Goal: Information Seeking & Learning: Learn about a topic

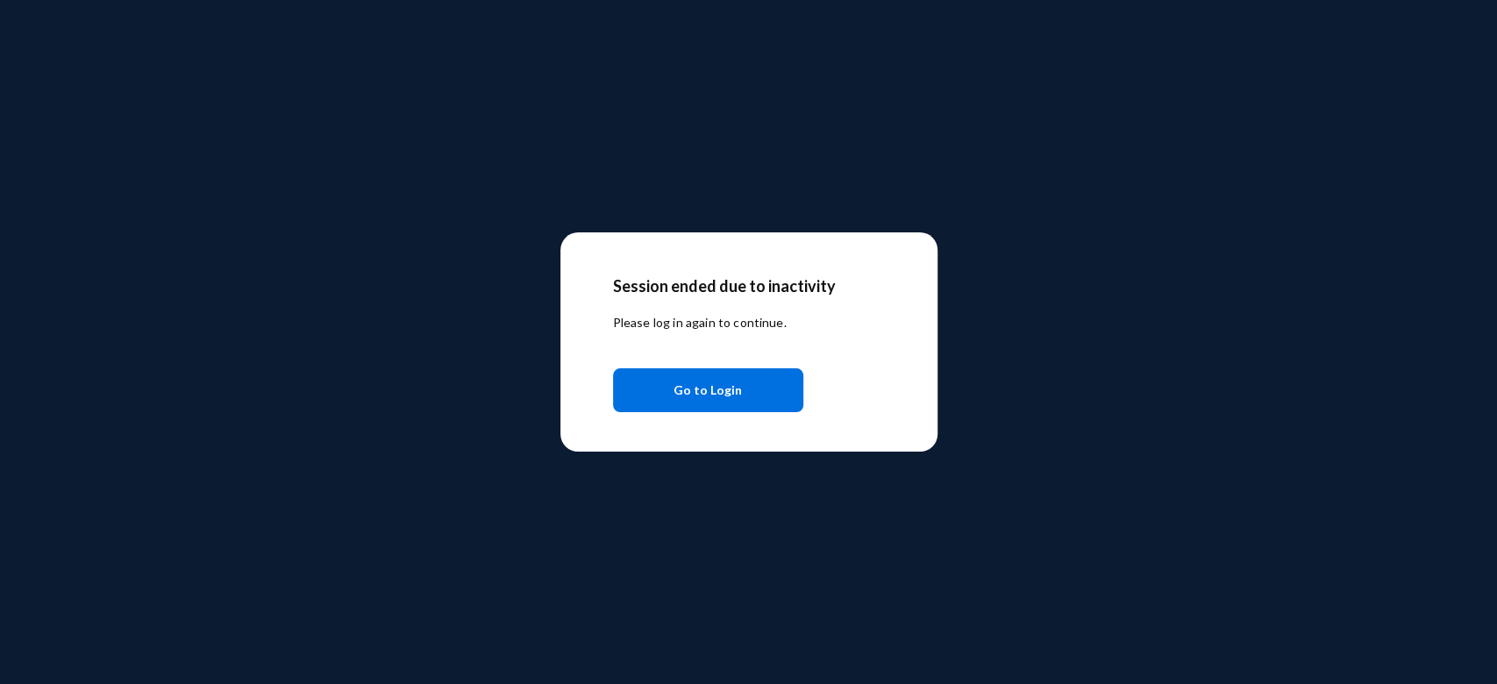
click at [692, 399] on span "Go to Login" at bounding box center [708, 390] width 68 height 32
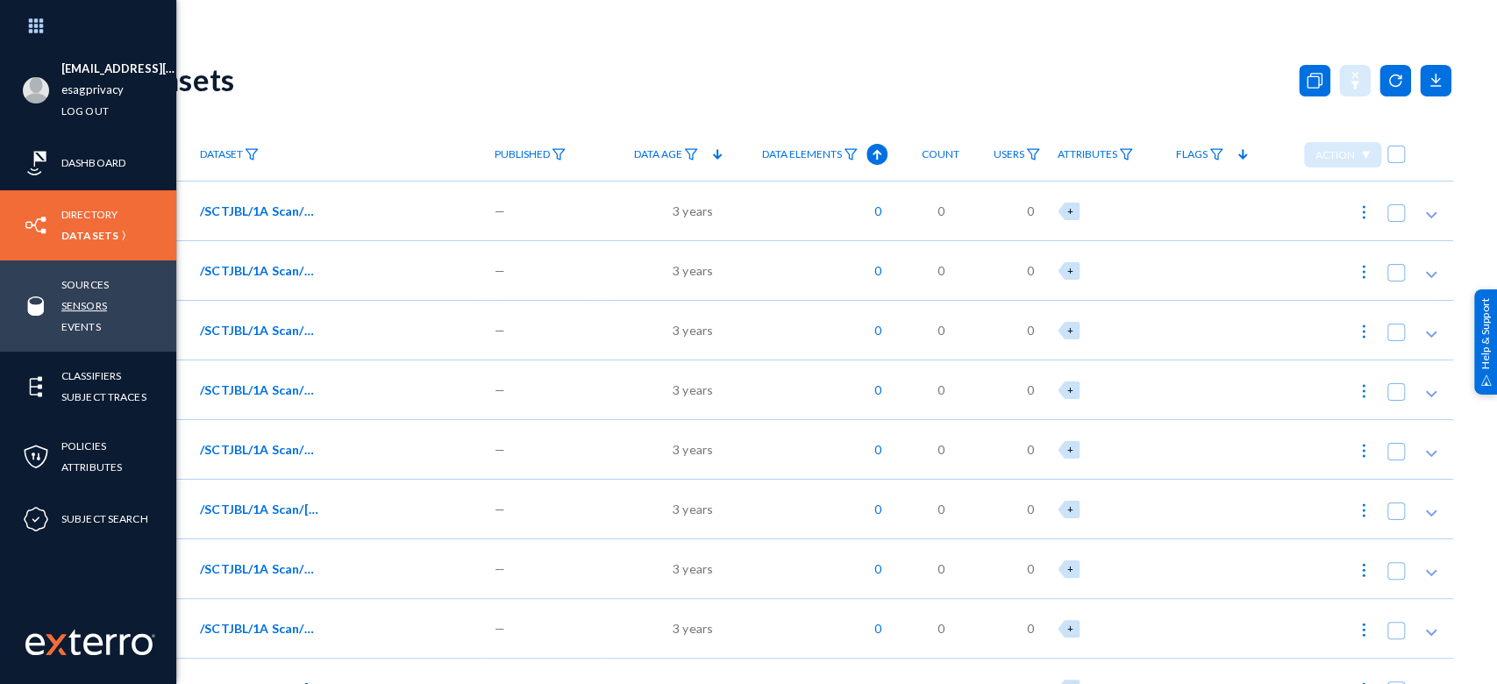
click at [90, 304] on link "Sensors" at bounding box center [84, 306] width 46 height 20
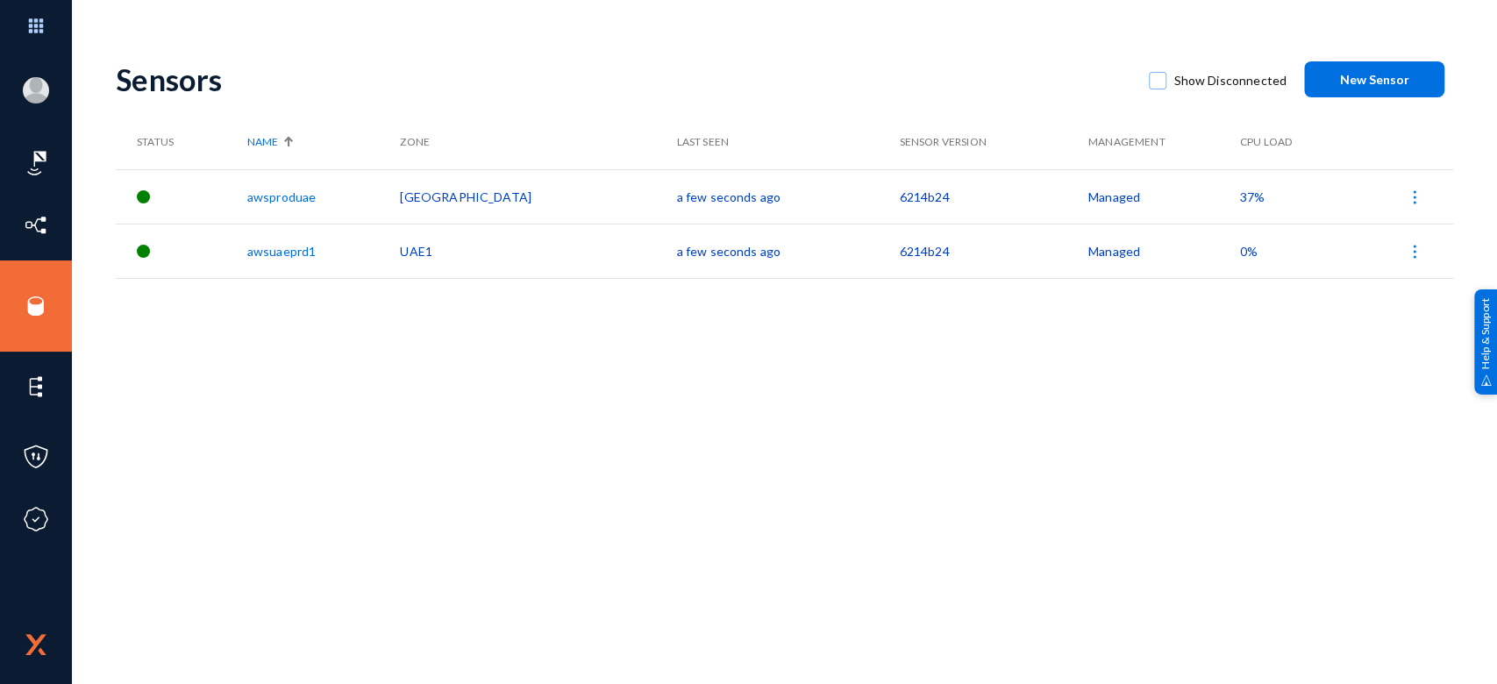
click at [1240, 191] on span "37%" at bounding box center [1252, 196] width 25 height 15
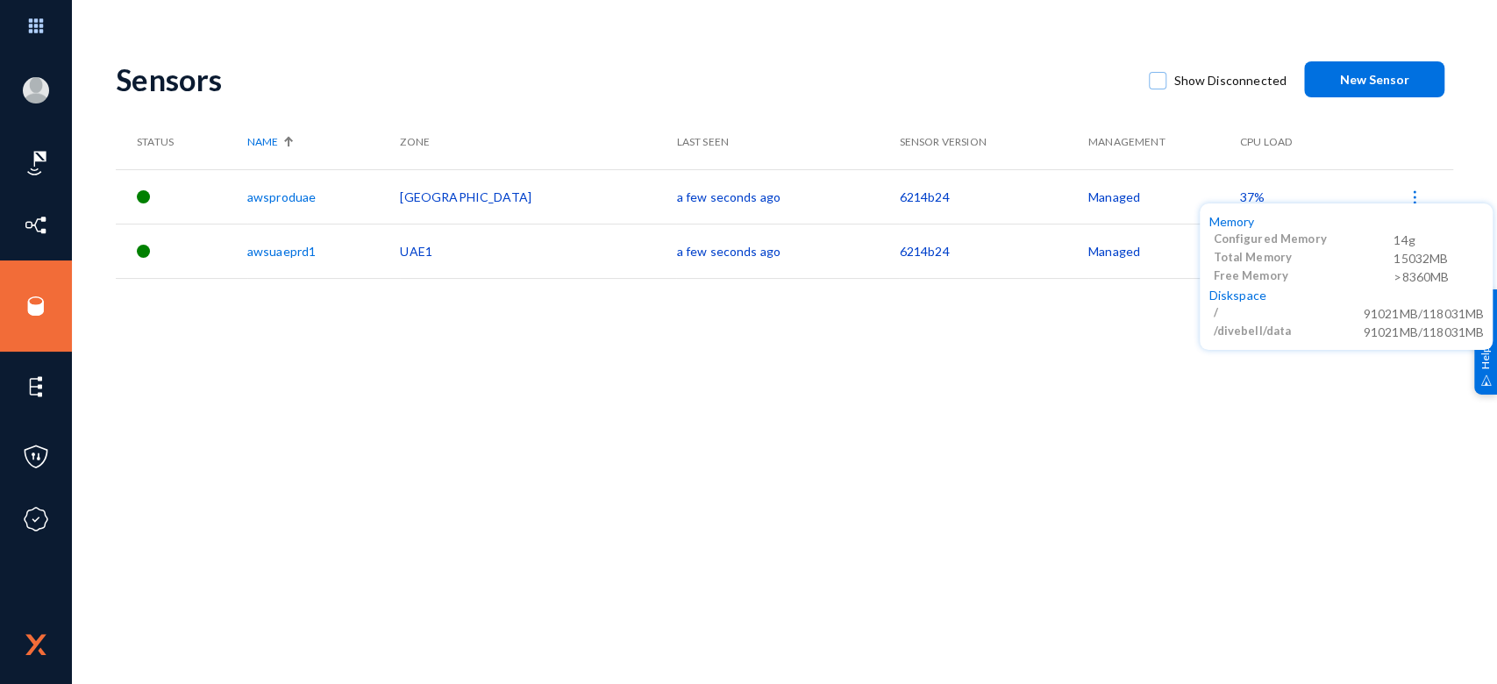
click at [912, 426] on div at bounding box center [748, 342] width 1497 height 684
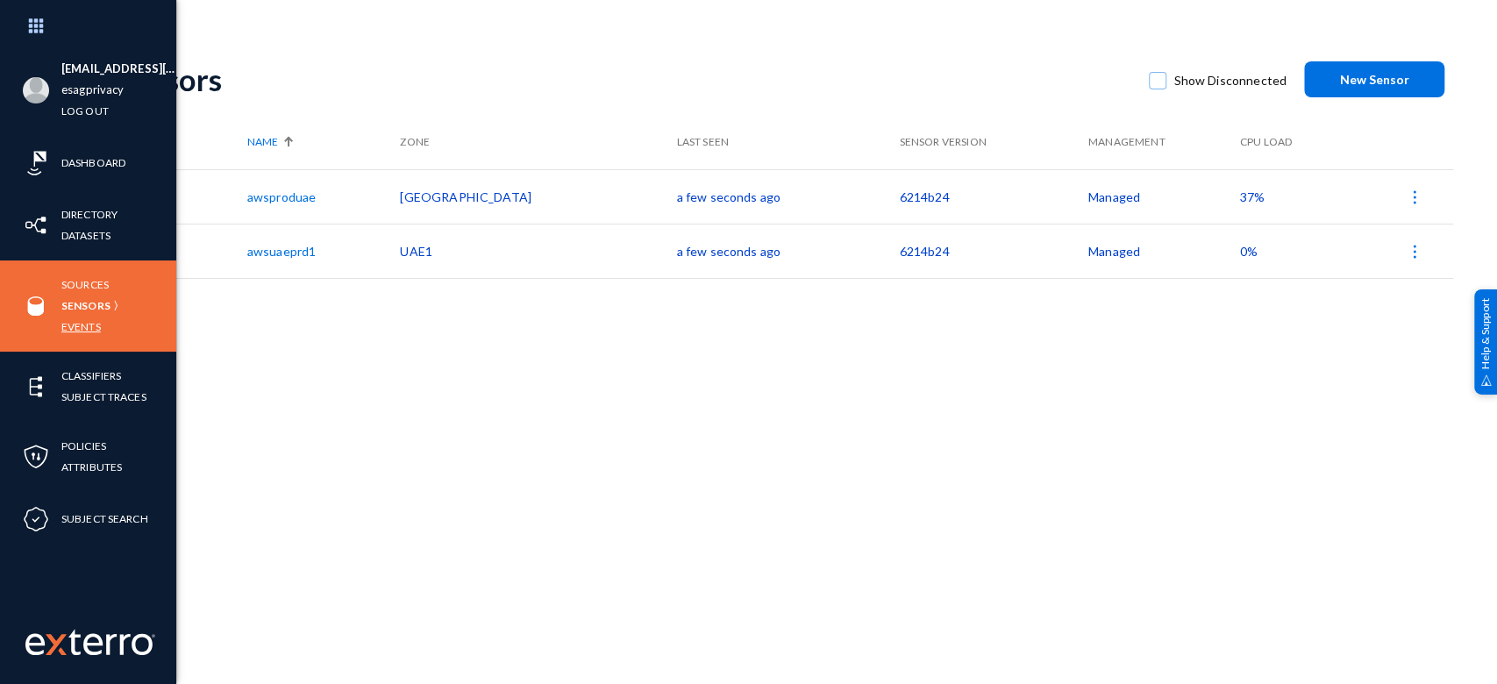
click at [76, 319] on link "Events" at bounding box center [80, 327] width 39 height 20
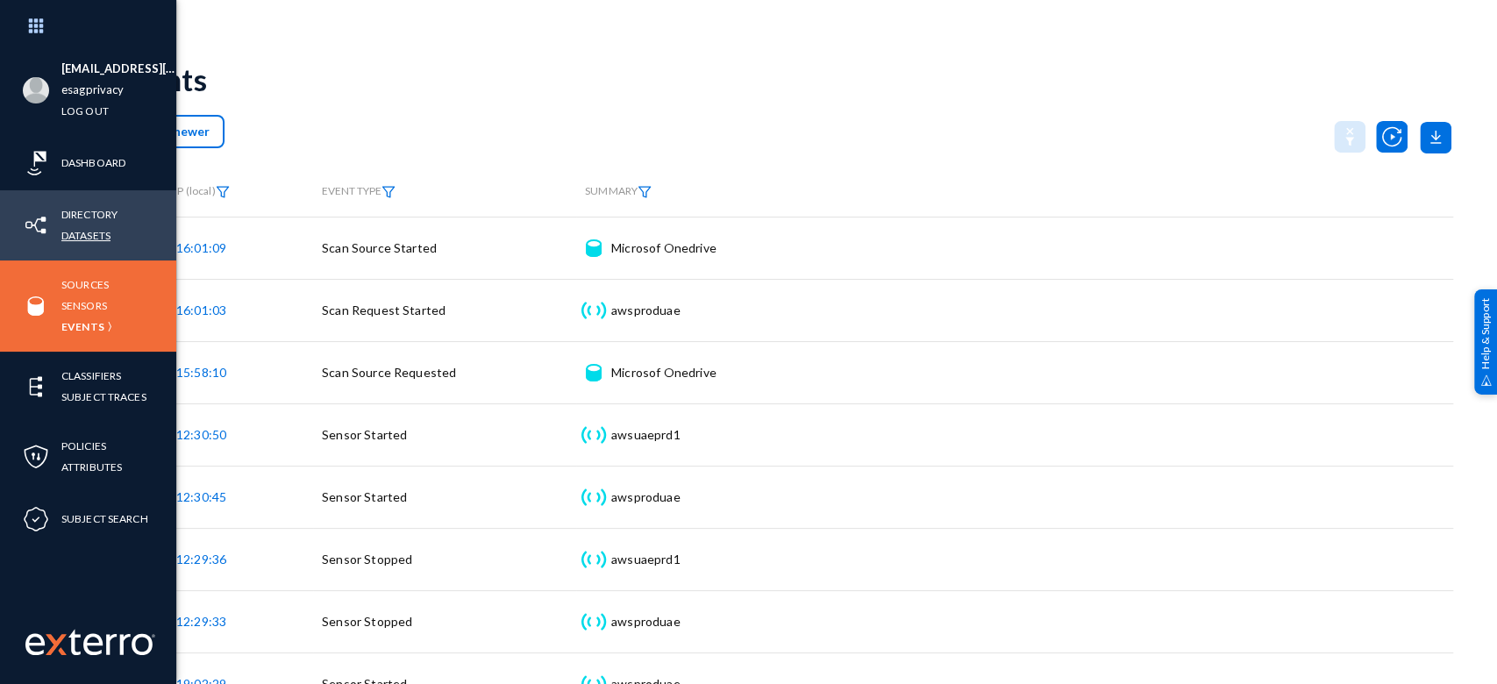
click at [85, 236] on link "Datasets" at bounding box center [85, 235] width 49 height 20
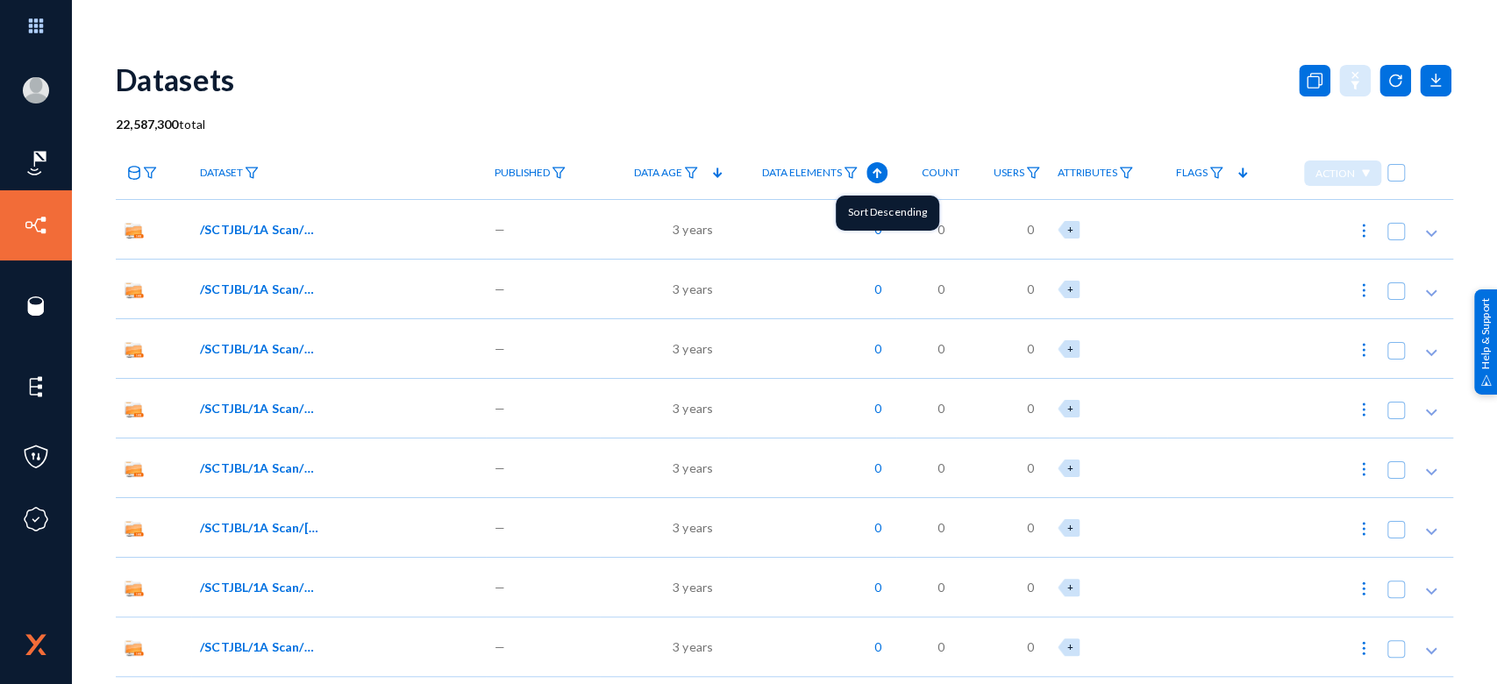
click at [879, 169] on icon at bounding box center [876, 172] width 21 height 21
click at [296, 226] on span "/SCTJBL/1A Scan/20221017145104_00001.jpg" at bounding box center [259, 229] width 118 height 18
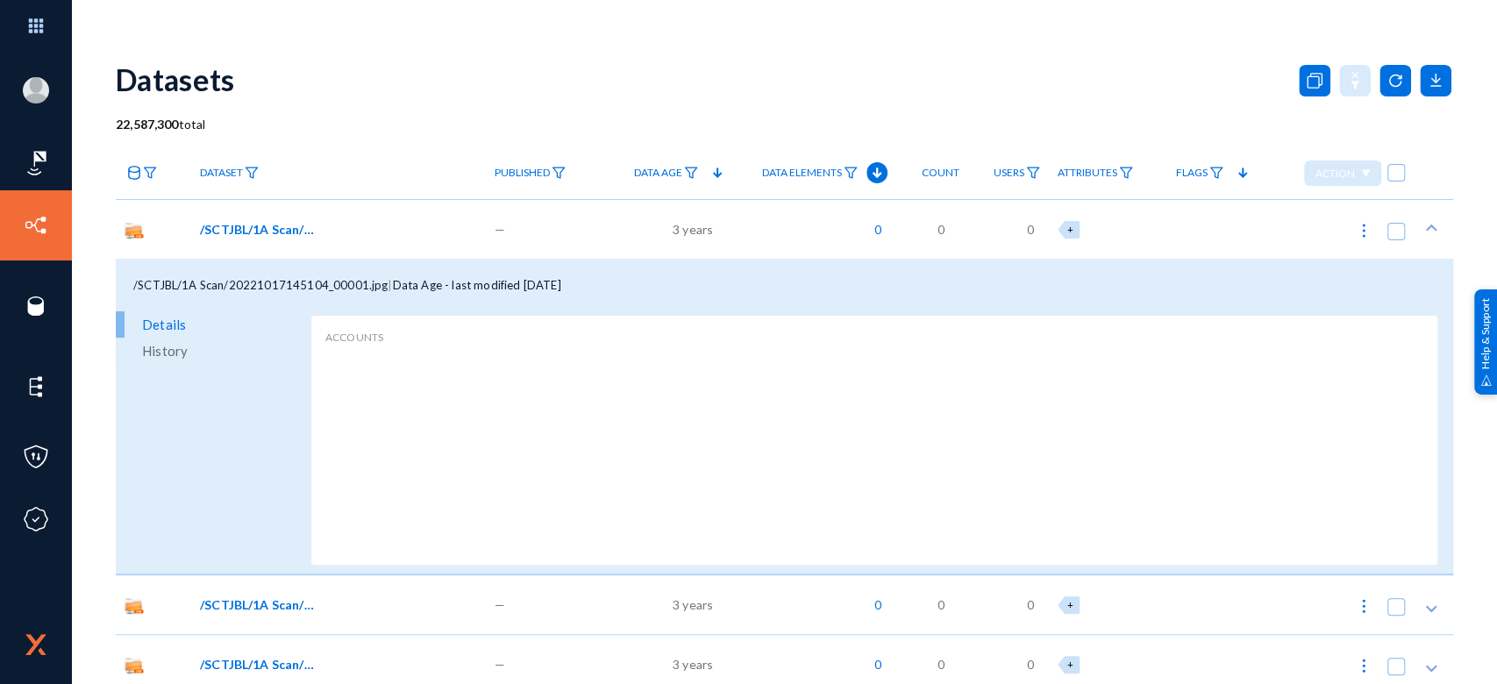
click at [175, 357] on span "History" at bounding box center [165, 351] width 46 height 26
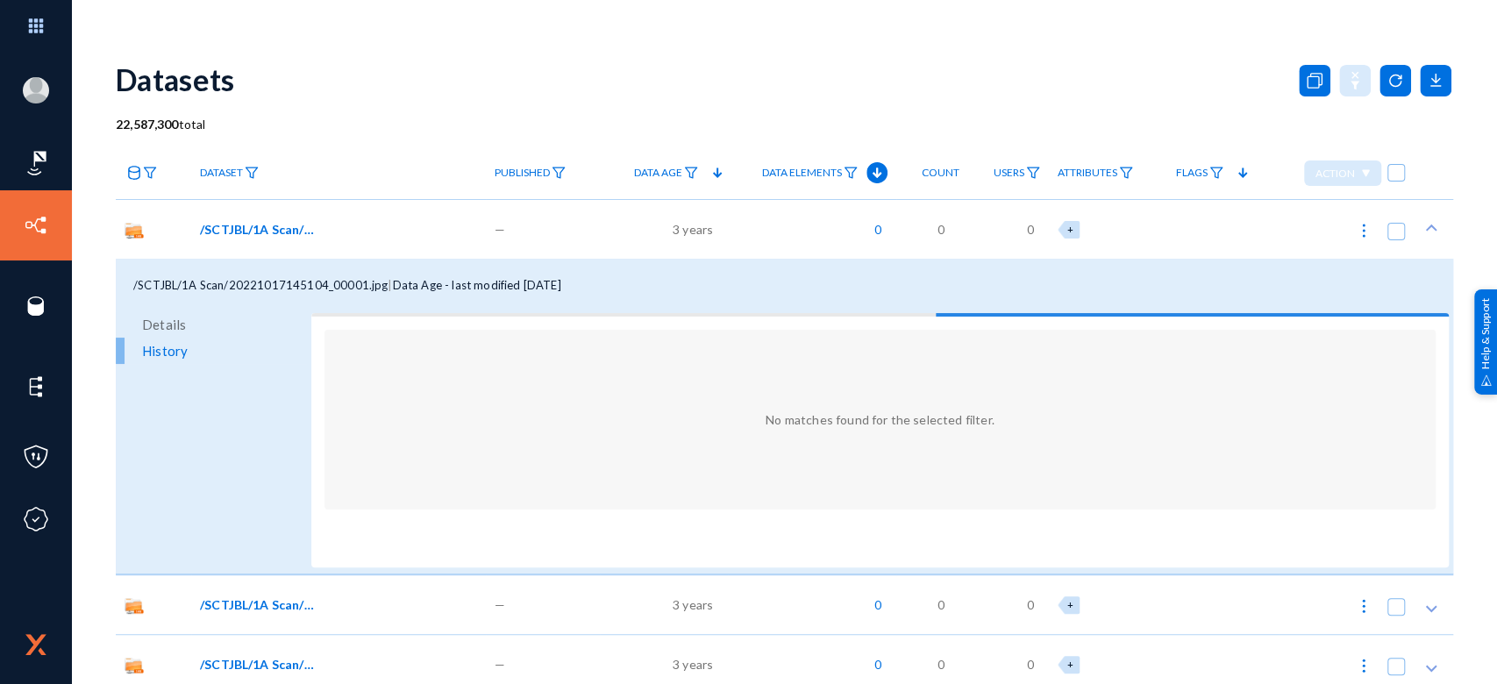
click at [162, 317] on span "Details" at bounding box center [164, 324] width 44 height 26
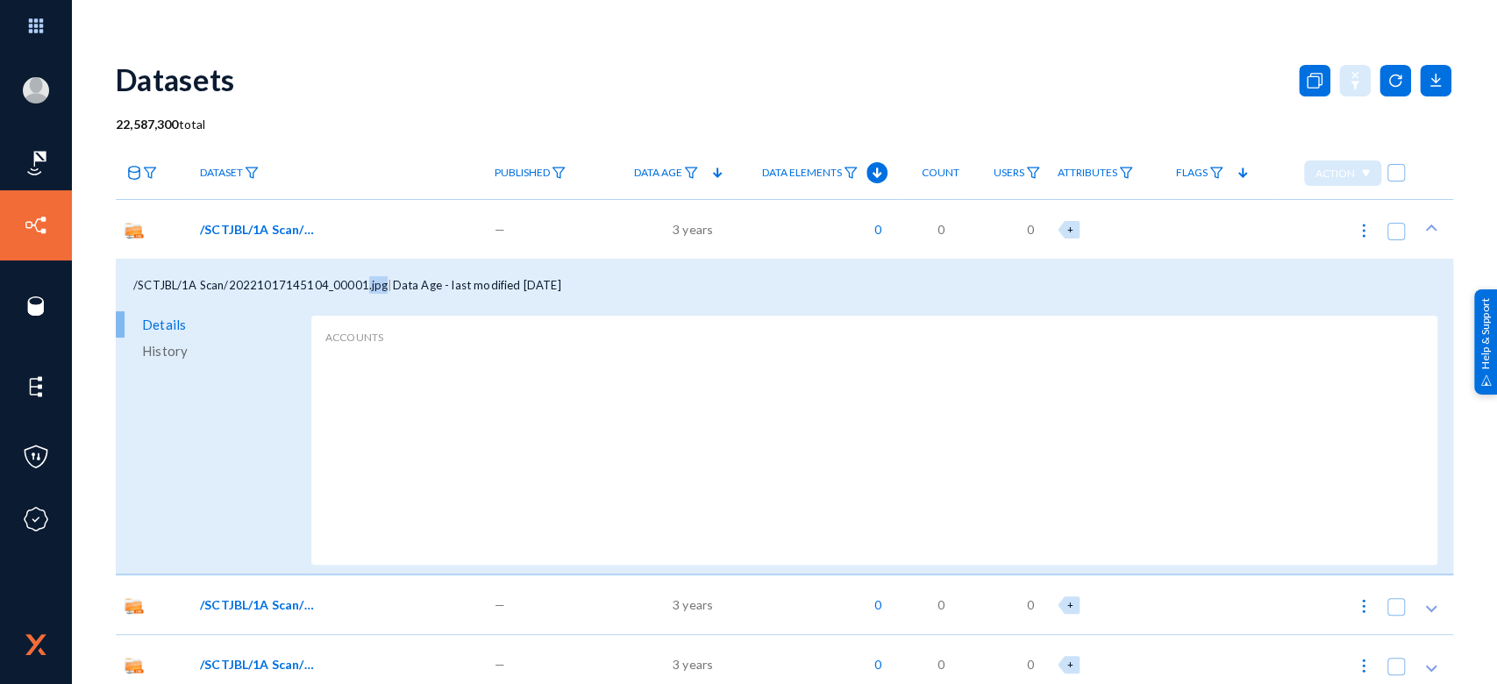
drag, startPoint x: 378, startPoint y: 287, endPoint x: 358, endPoint y: 287, distance: 20.2
click at [358, 287] on div "/SCTJBL/1A Scan/20221017145104_00001.jpg | Data Age - last modified [DATE]" at bounding box center [784, 285] width 1337 height 53
copy span ".jpg"
click at [439, 94] on div "Datasets" at bounding box center [784, 79] width 1337 height 71
click at [274, 231] on span "/SCTJBL/1A Scan/20221017145104_00001.jpg" at bounding box center [259, 229] width 118 height 18
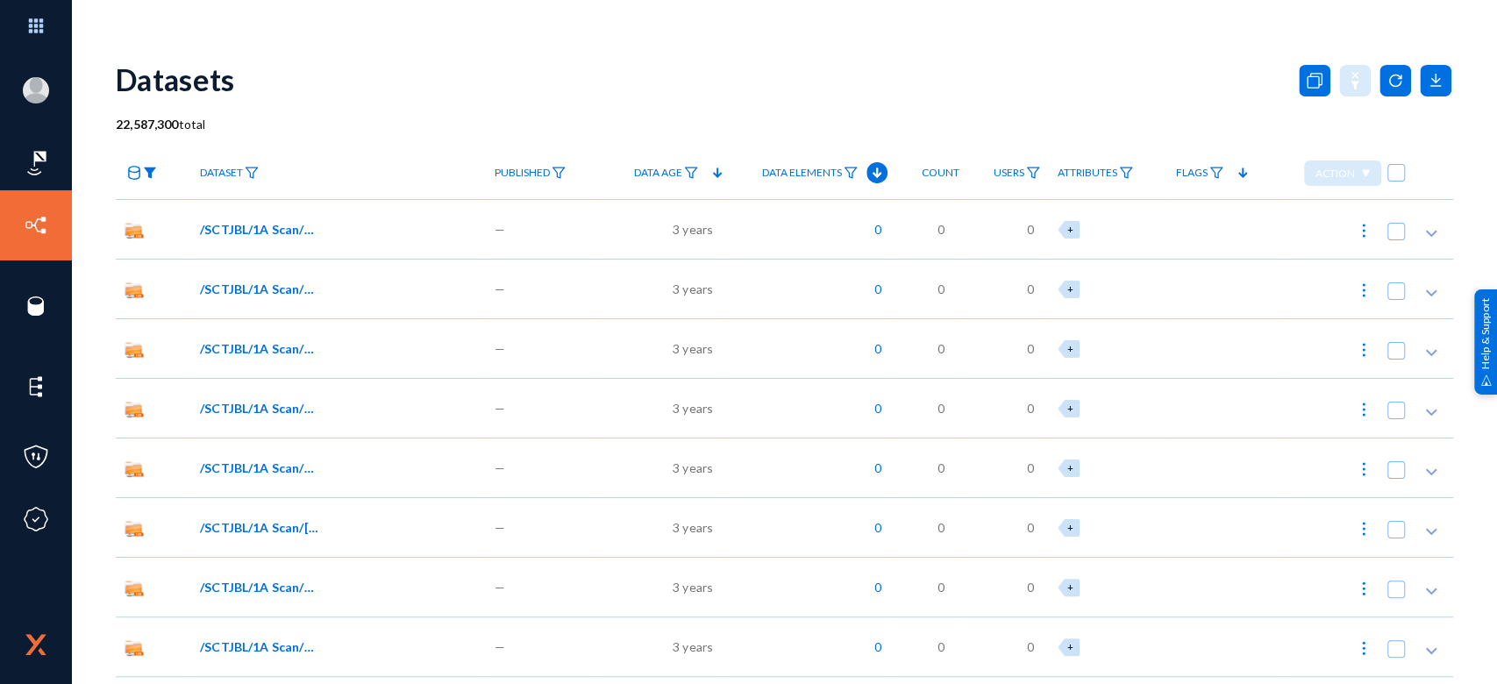
click at [147, 171] on img at bounding box center [150, 173] width 14 height 12
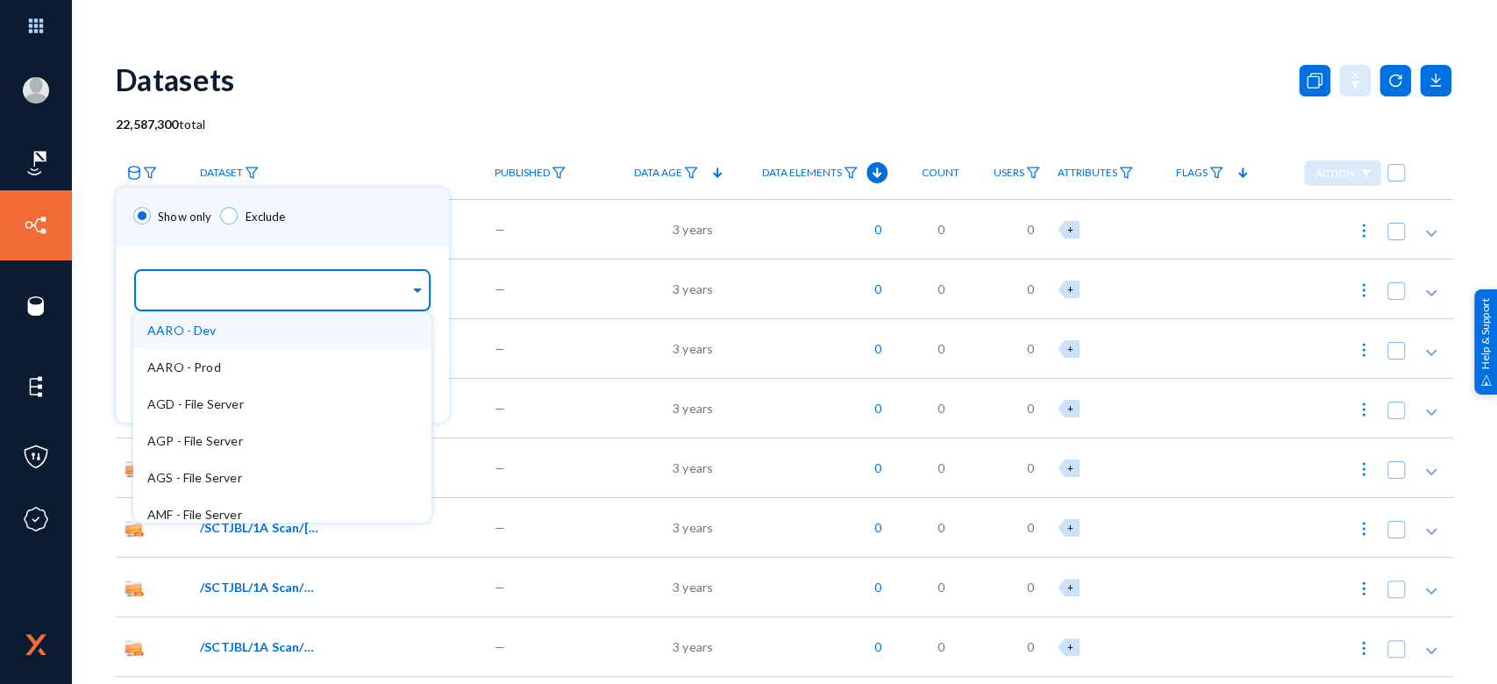
click at [190, 274] on div "Sources..." at bounding box center [278, 286] width 262 height 50
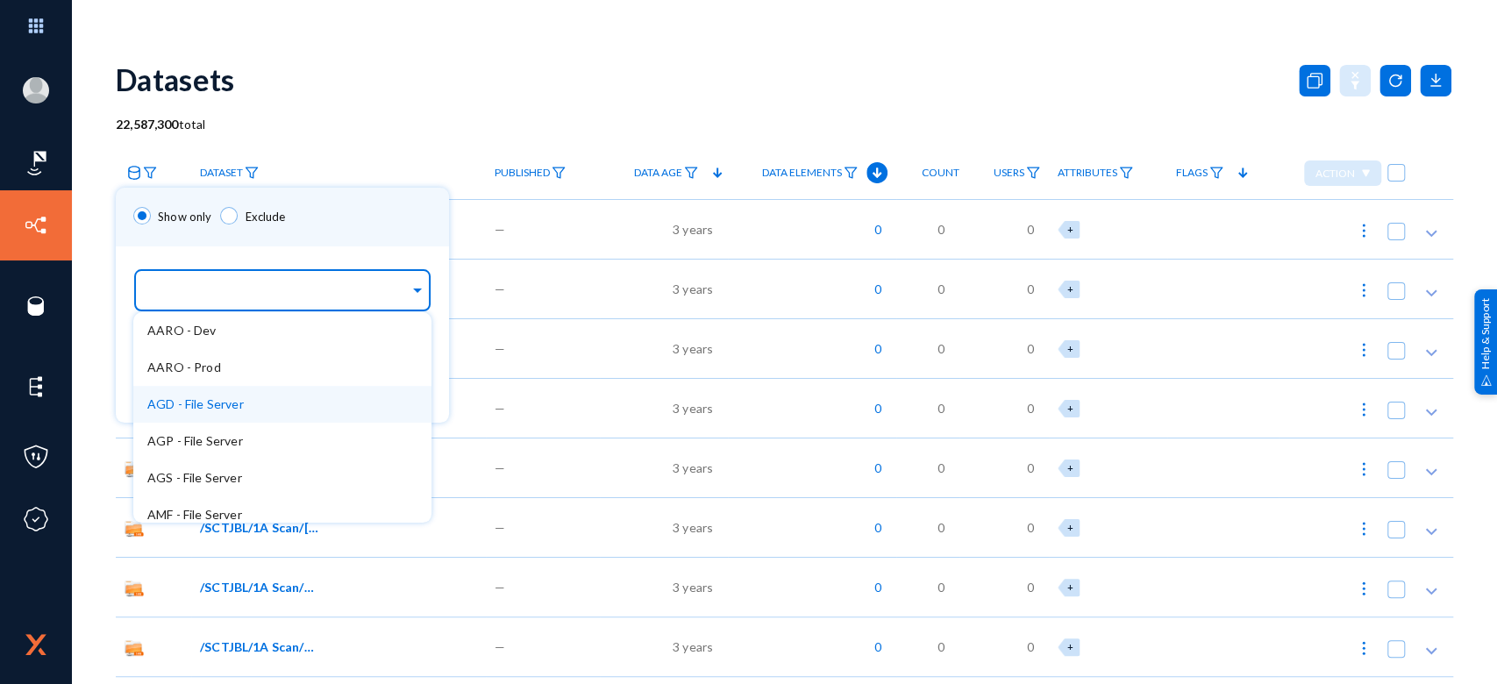
click at [270, 401] on div "AGD - File Server" at bounding box center [282, 404] width 298 height 37
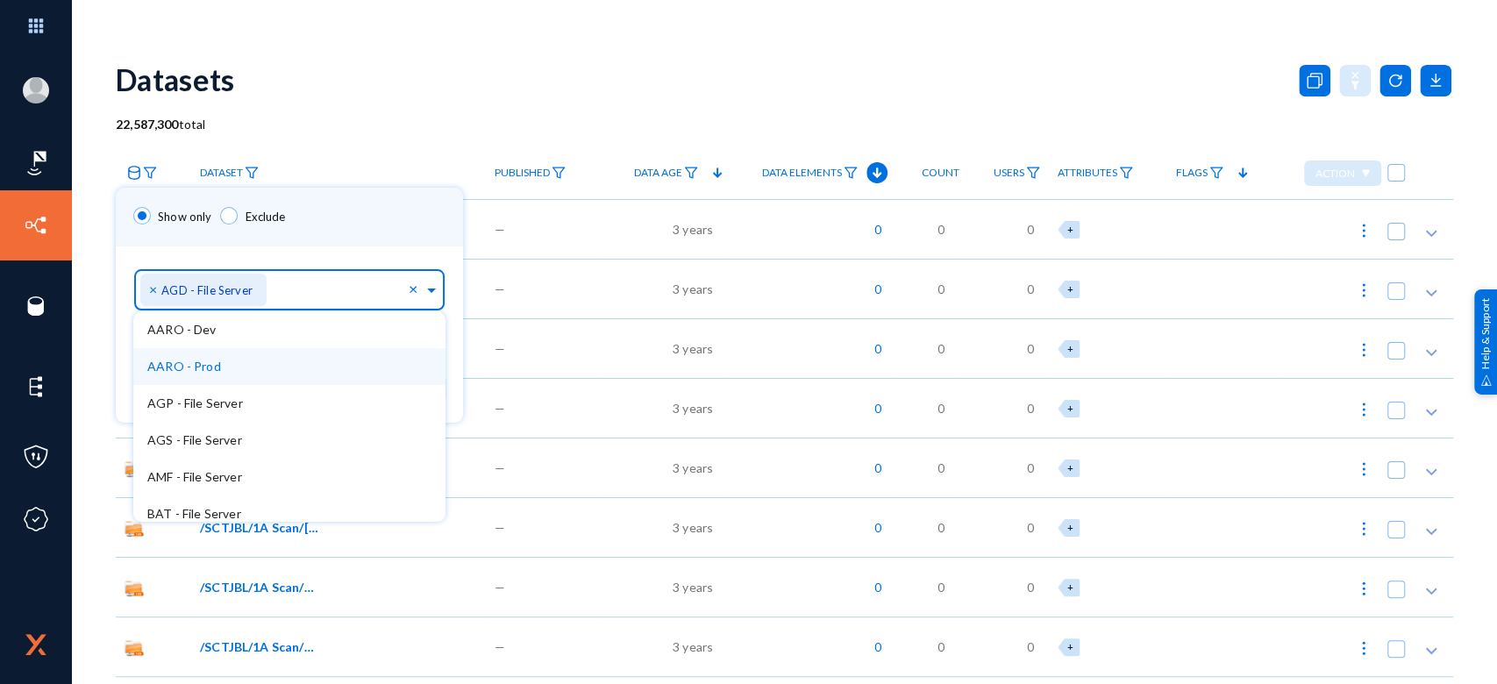
click at [350, 208] on div "Show only Exclude" at bounding box center [289, 217] width 347 height 59
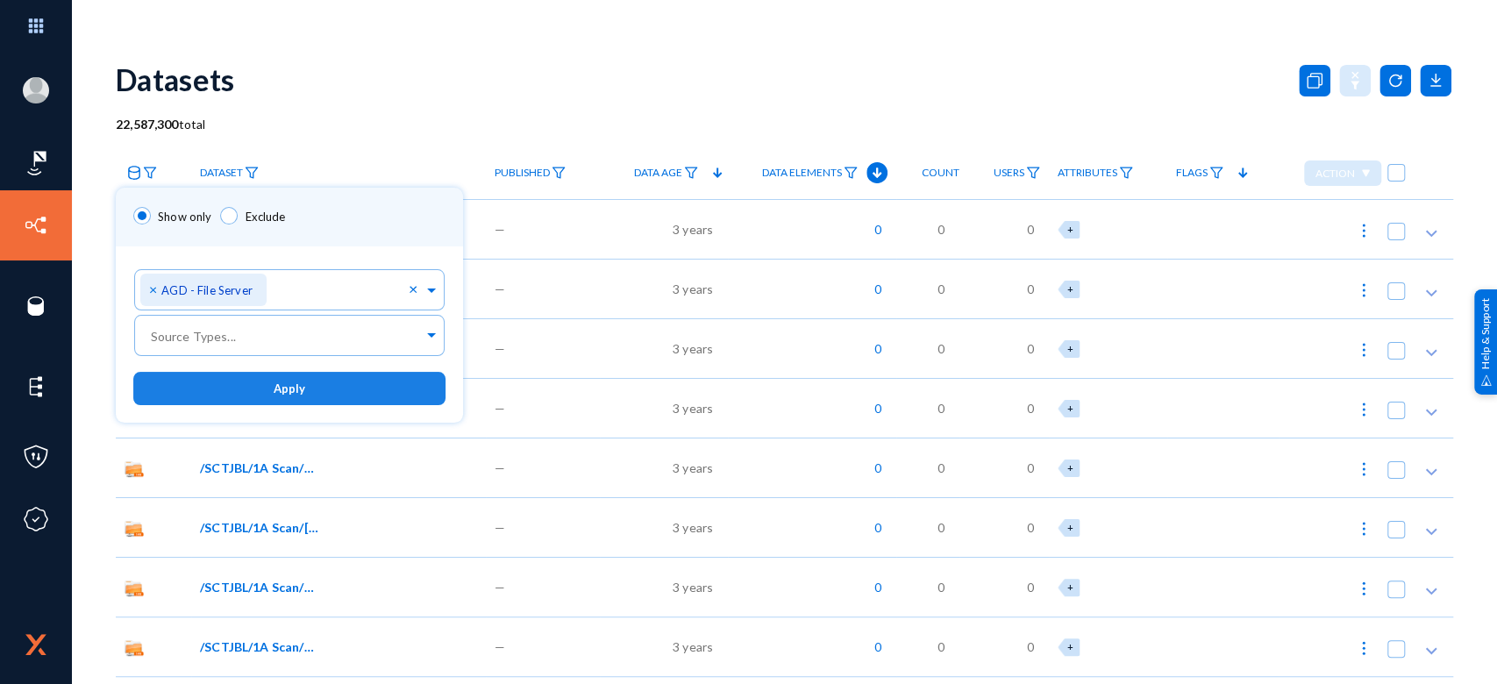
click at [308, 374] on button "Apply" at bounding box center [289, 388] width 312 height 32
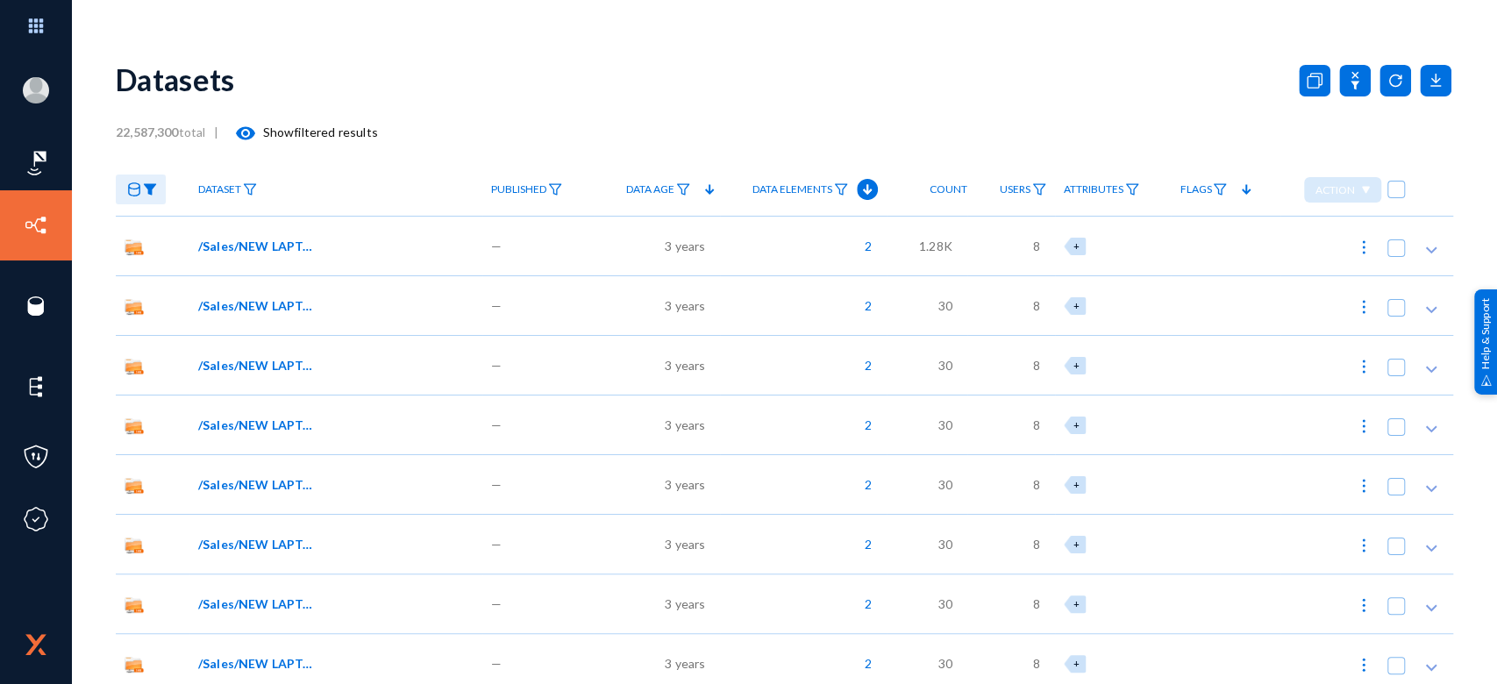
click at [288, 241] on span "/Sales/NEW LAPTOP/INVOICE/26 01 2023/RASIQUE/BAQER MOHEBI PO-0043 ORDER FORM.xl…" at bounding box center [257, 246] width 118 height 18
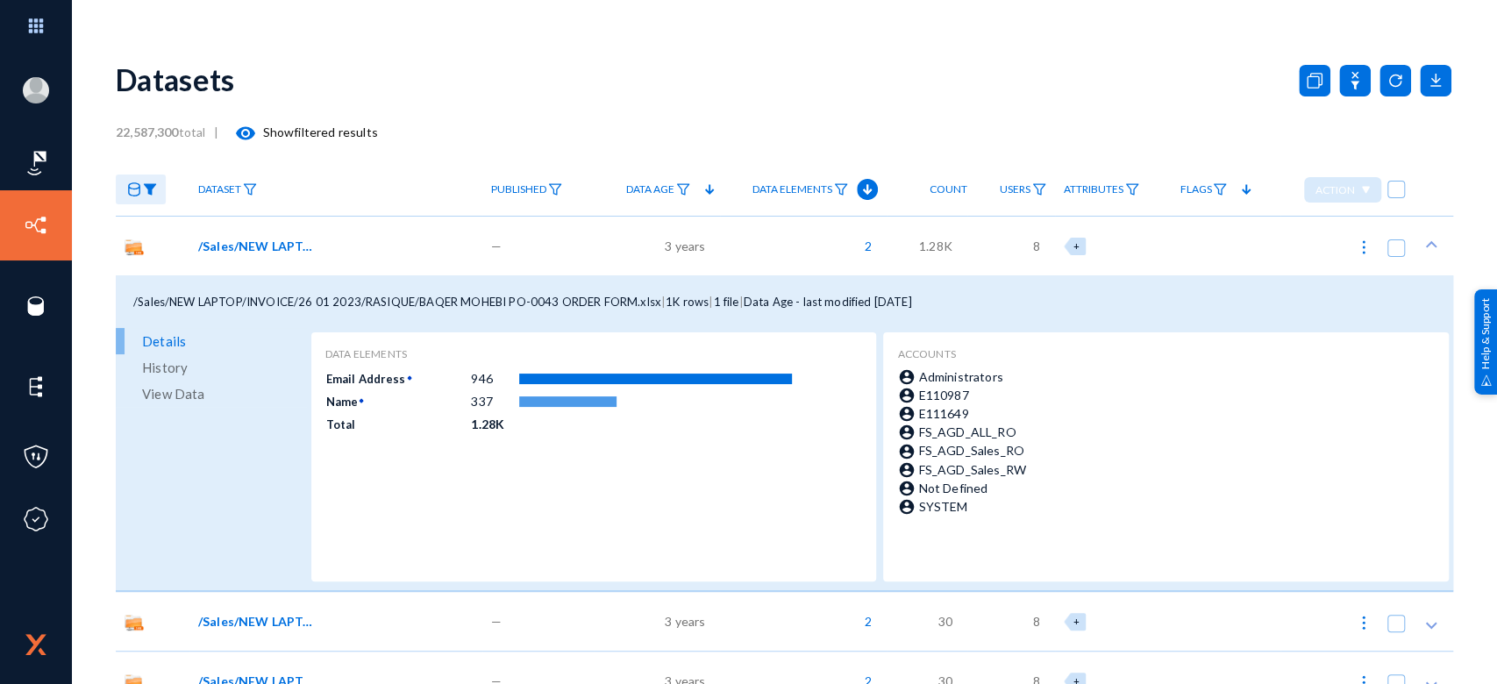
click at [261, 247] on span "/Sales/NEW LAPTOP/INVOICE/26 01 2023/RASIQUE/BAQER MOHEBI PO-0043 ORDER FORM.xl…" at bounding box center [257, 246] width 118 height 18
